Goal: Complete application form

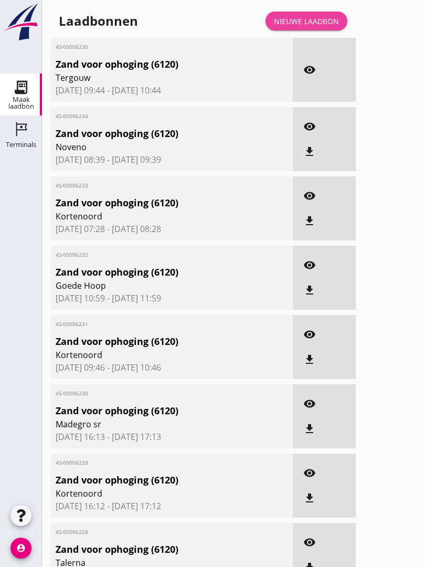
click at [314, 27] on div "Nieuwe laadbon" at bounding box center [306, 21] width 65 height 11
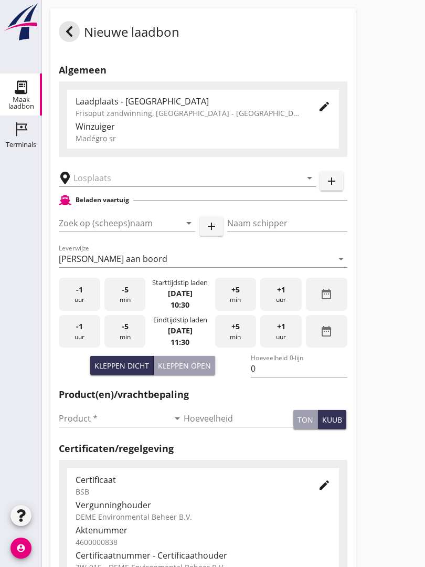
click at [152, 182] on input "text" at bounding box center [179, 177] width 213 height 17
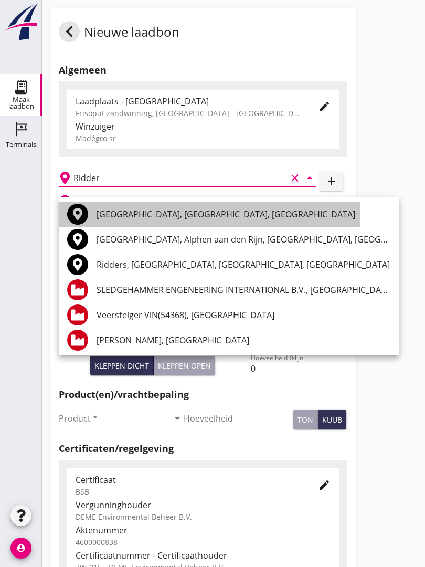
click at [160, 212] on div "[GEOGRAPHIC_DATA], [GEOGRAPHIC_DATA], [GEOGRAPHIC_DATA]" at bounding box center [244, 214] width 294 height 13
type input "[GEOGRAPHIC_DATA], [GEOGRAPHIC_DATA], [GEOGRAPHIC_DATA]"
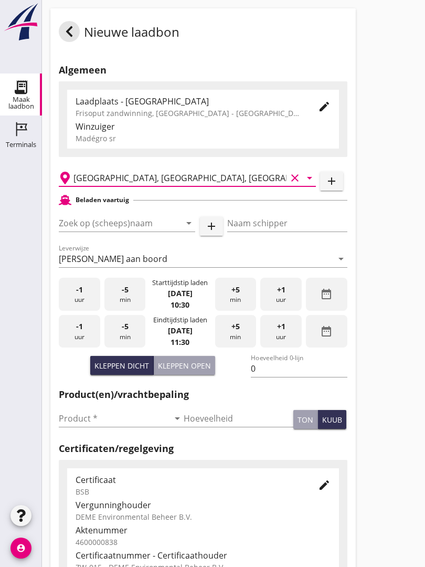
click at [152, 231] on input "Zoek op (scheeps)naam" at bounding box center [112, 223] width 107 height 17
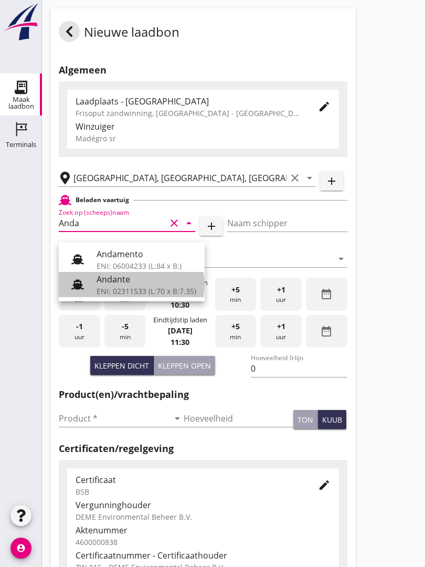
click at [137, 278] on div "Andante" at bounding box center [147, 279] width 100 height 13
type input "Andante"
type input "Floor Vijfhuizen"
type input "485"
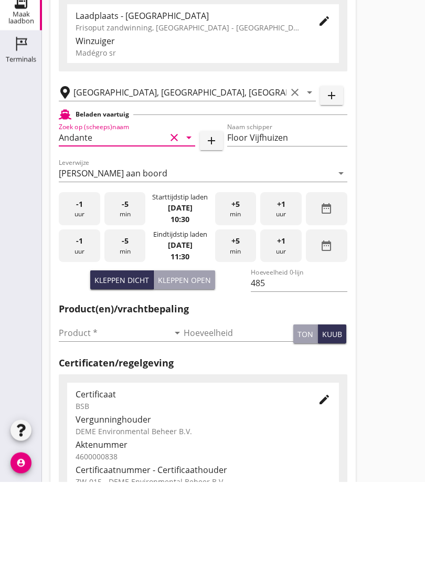
click at [88, 410] on input "Product *" at bounding box center [114, 418] width 110 height 17
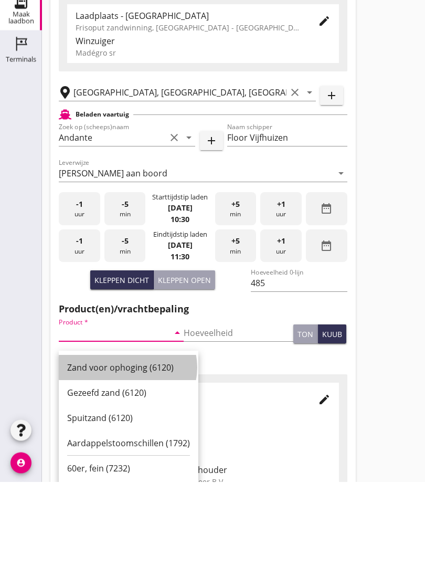
click at [127, 440] on div "Zand voor ophoging (6120)" at bounding box center [128, 452] width 123 height 25
type input "Zand voor ophoging (6120)"
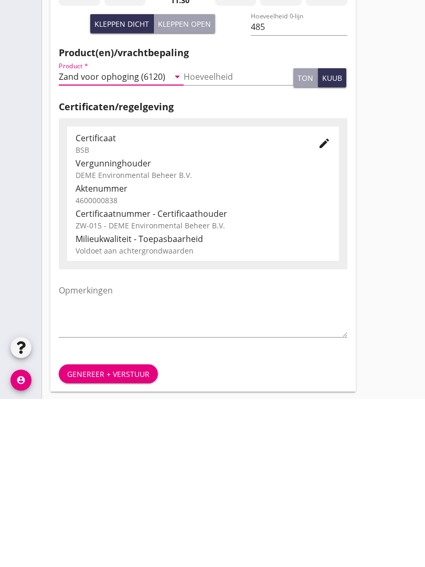
scroll to position [184, 0]
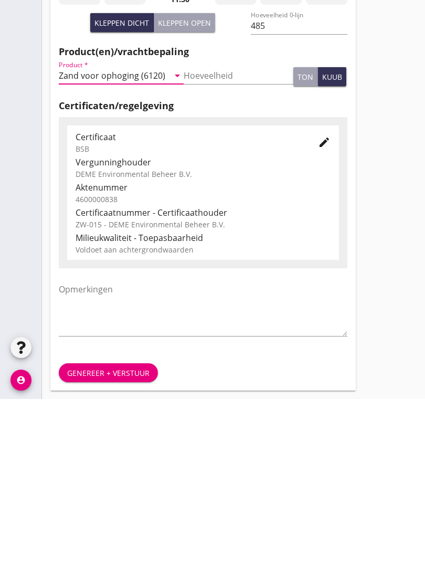
click at [126, 531] on button "Genereer + verstuur" at bounding box center [108, 540] width 99 height 19
